Goal: Information Seeking & Learning: Learn about a topic

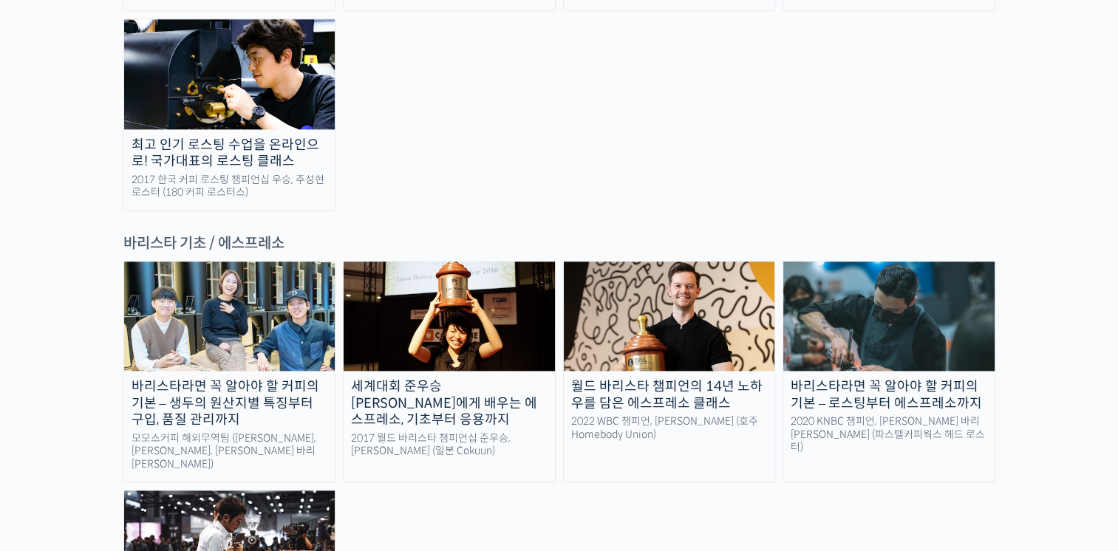
scroll to position [1847, 0]
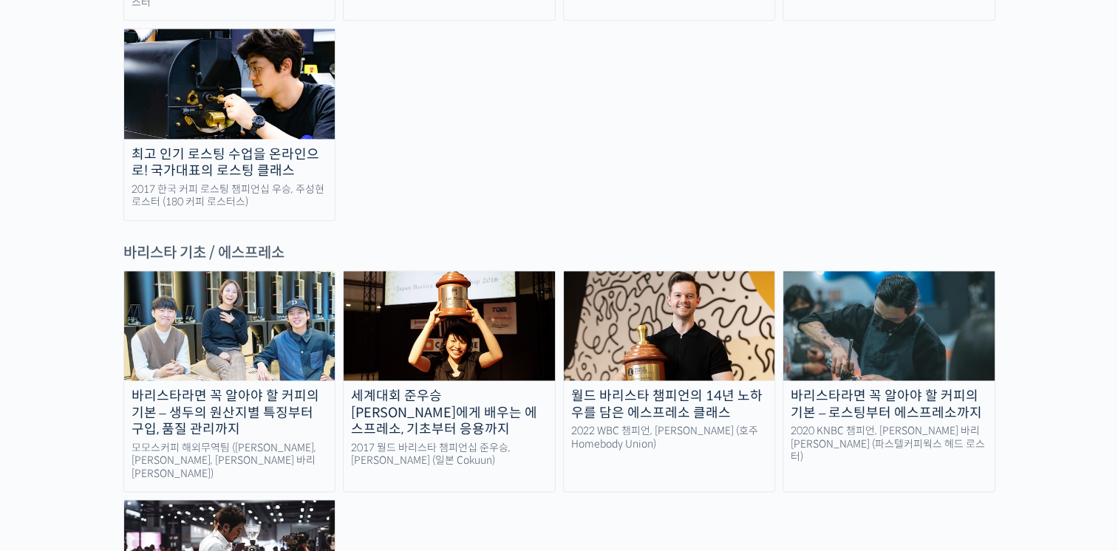
click at [273, 388] on div "바리스타라면 꼭 알아야 할 커피의 기본 – 생두의 원산지별 특징부터 구입, 품질 관리까지" at bounding box center [229, 413] width 211 height 50
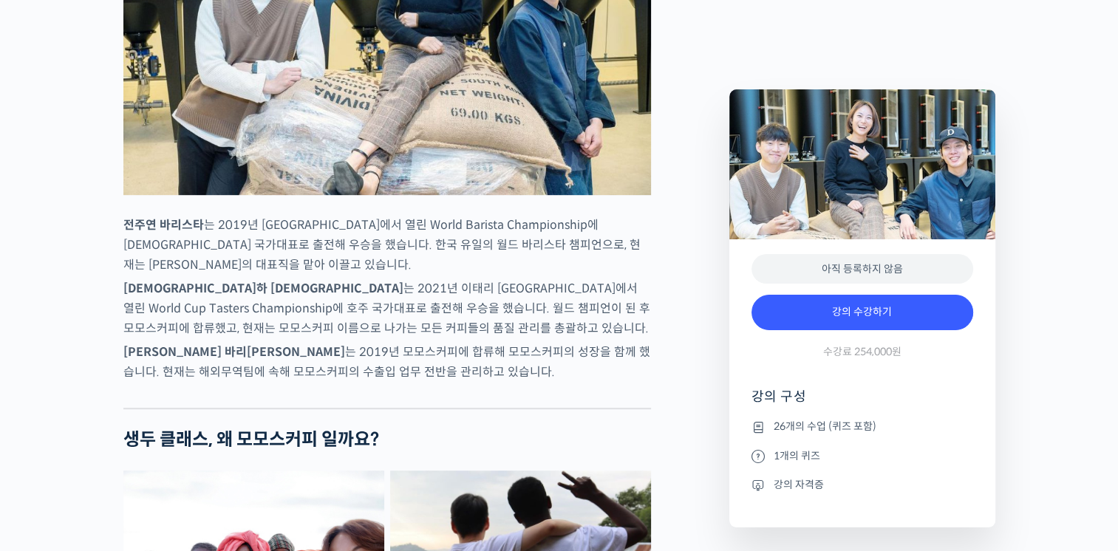
scroll to position [813, 0]
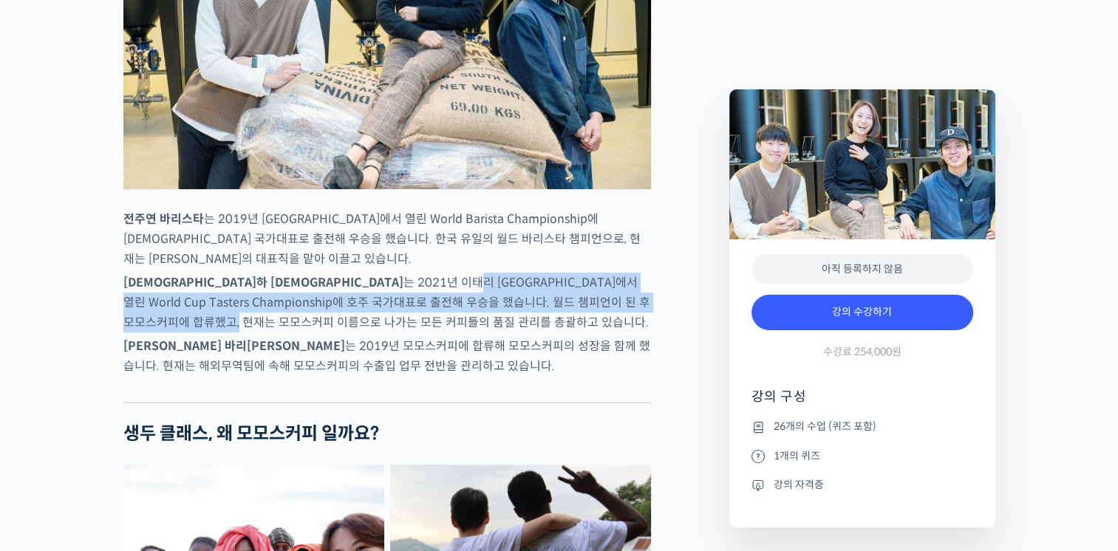
drag, startPoint x: 281, startPoint y: 338, endPoint x: 584, endPoint y: 358, distance: 303.5
click at [584, 332] on p "추경하 바리스타 는 2021년 이태리 밀라노에서 열린 World Cup Tasters Championship에 호주 국가대표로 출전해 우승을 …" at bounding box center [387, 303] width 528 height 60
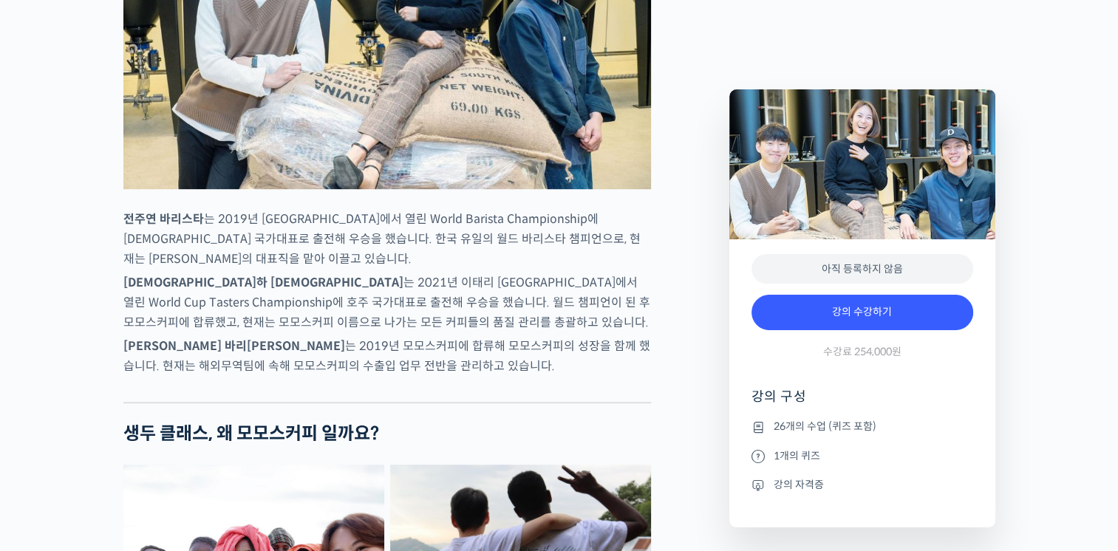
drag, startPoint x: 584, startPoint y: 358, endPoint x: 526, endPoint y: 380, distance: 61.7
click at [526, 332] on p "추경하 바리스타 는 2021년 이태리 밀라노에서 열린 World Cup Tasters Championship에 호주 국가대표로 출전해 우승을 …" at bounding box center [387, 303] width 528 height 60
drag, startPoint x: 165, startPoint y: 368, endPoint x: 278, endPoint y: 367, distance: 112.3
click at [278, 332] on p "추경하 바리스타 는 2021년 이태리 밀라노에서 열린 World Cup Tasters Championship에 호주 국가대표로 출전해 우승을 …" at bounding box center [387, 303] width 528 height 60
drag, startPoint x: 278, startPoint y: 367, endPoint x: 406, endPoint y: 386, distance: 129.9
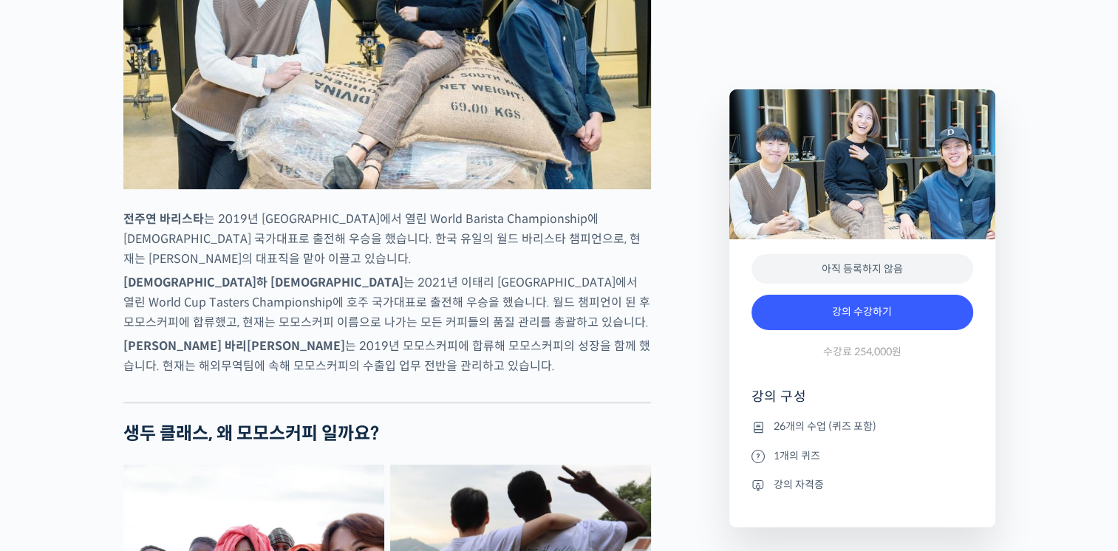
click at [406, 332] on p "추경하 바리스타 는 2021년 이태리 밀라노에서 열린 World Cup Tasters Championship에 호주 국가대표로 출전해 우승을 …" at bounding box center [387, 303] width 528 height 60
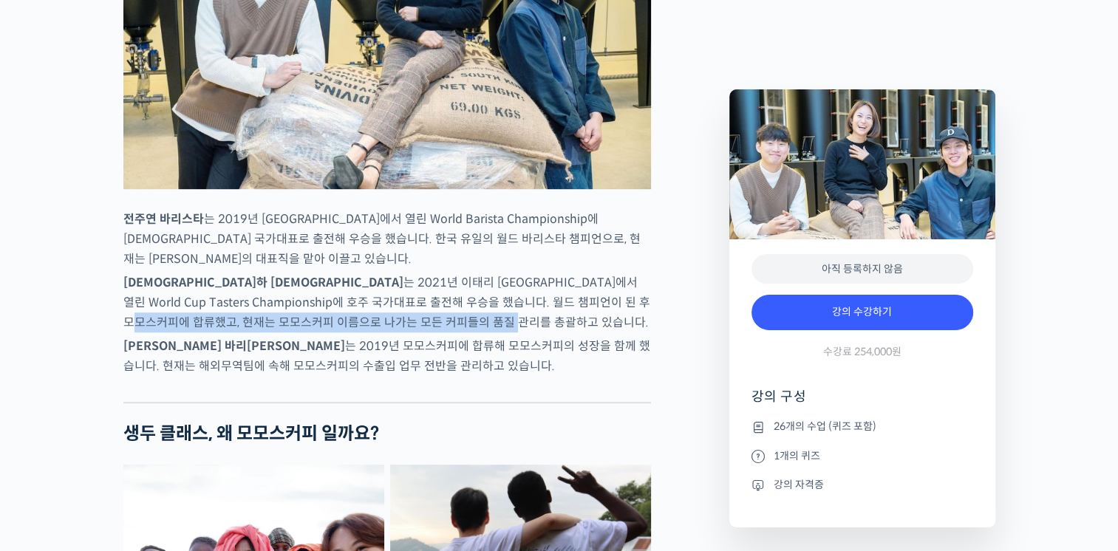
drag, startPoint x: 482, startPoint y: 361, endPoint x: 641, endPoint y: 372, distance: 159.2
click at [641, 332] on p "추경하 바리스타 는 2021년 이태리 밀라노에서 열린 World Cup Tasters Championship에 호주 국가대표로 출전해 우승을 …" at bounding box center [387, 303] width 528 height 60
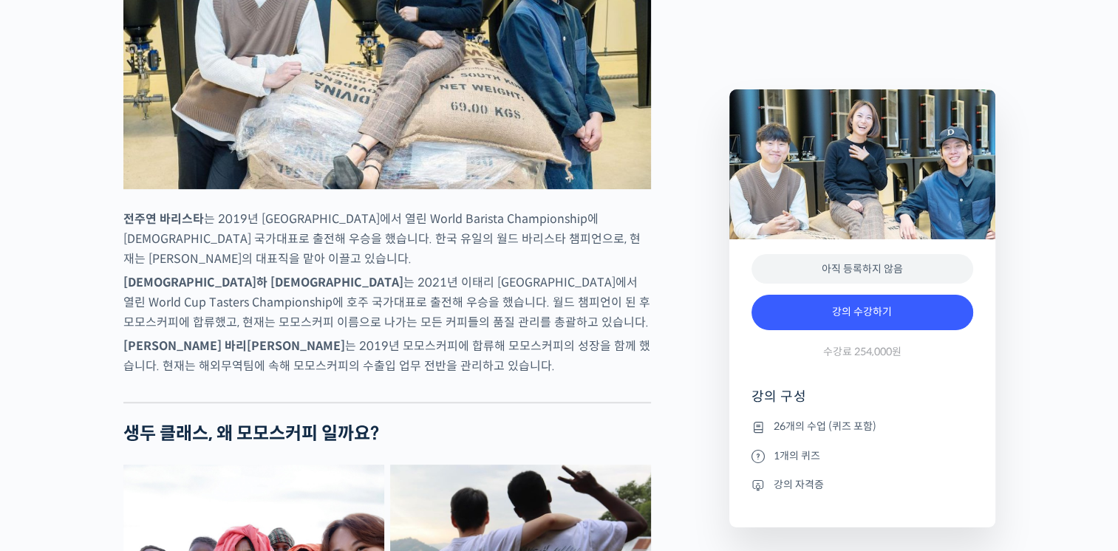
click at [432, 376] on p "김한중 바리스타 는 2019년 모모스커피에 합류해 모모스커피의 성장을 함께 했습니다. 현재는 해외무역팀에 속해 모모스커피의 수출입 업무 전반을…" at bounding box center [387, 356] width 528 height 40
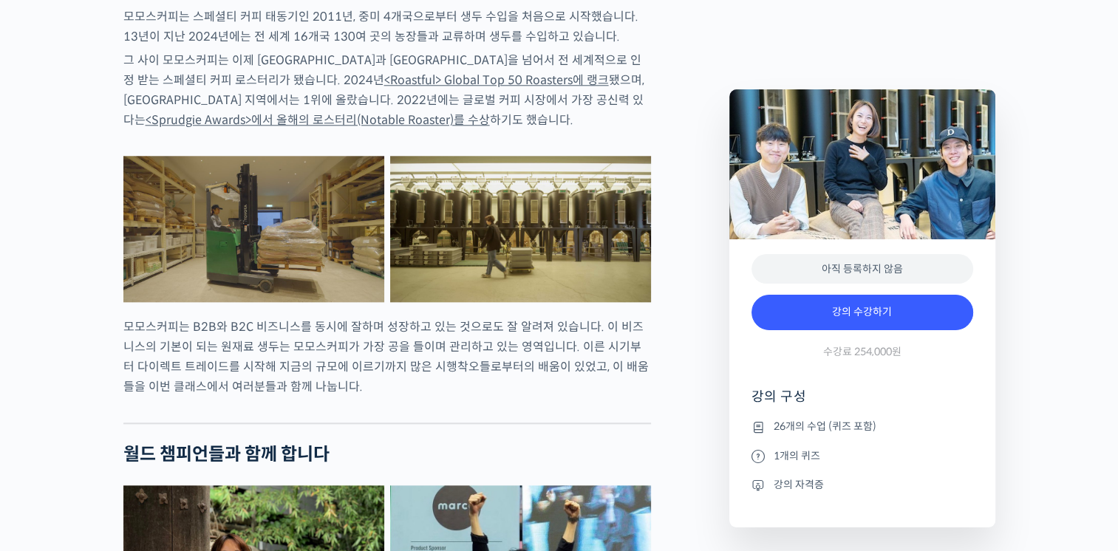
scroll to position [1551, 0]
